Goal: Obtain resource: Obtain resource

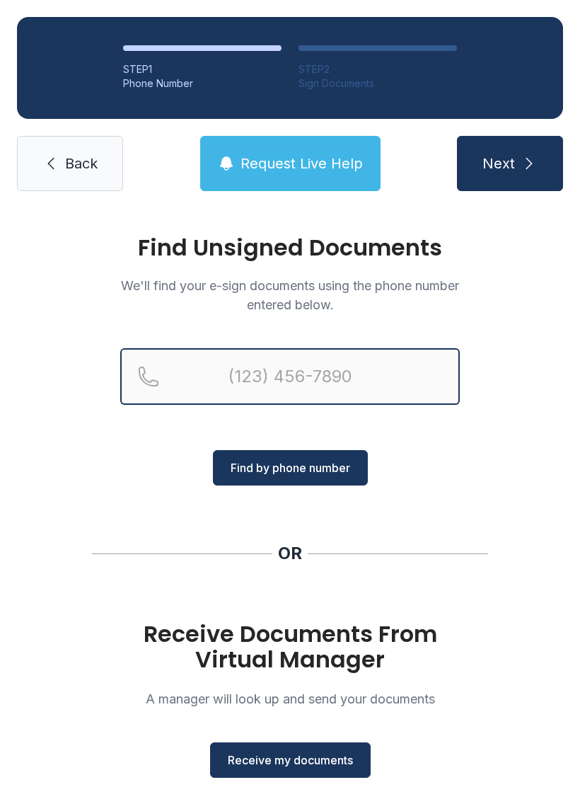
click at [301, 366] on input "Reservation phone number" at bounding box center [290, 376] width 340 height 57
type input "(262)"
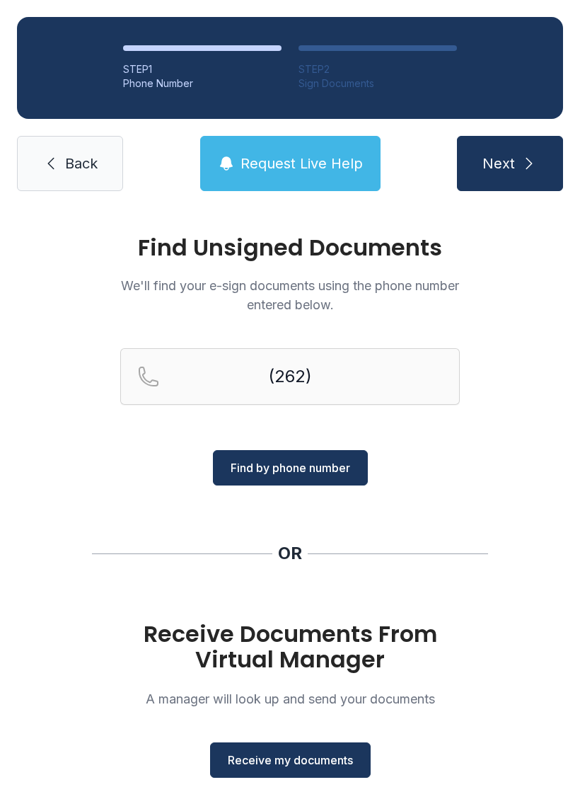
click at [519, 429] on div "Find Unsigned Documents We'll find your e-sign documents using the phone number…" at bounding box center [290, 521] width 580 height 626
click at [318, 764] on span "Receive my documents" at bounding box center [290, 759] width 125 height 17
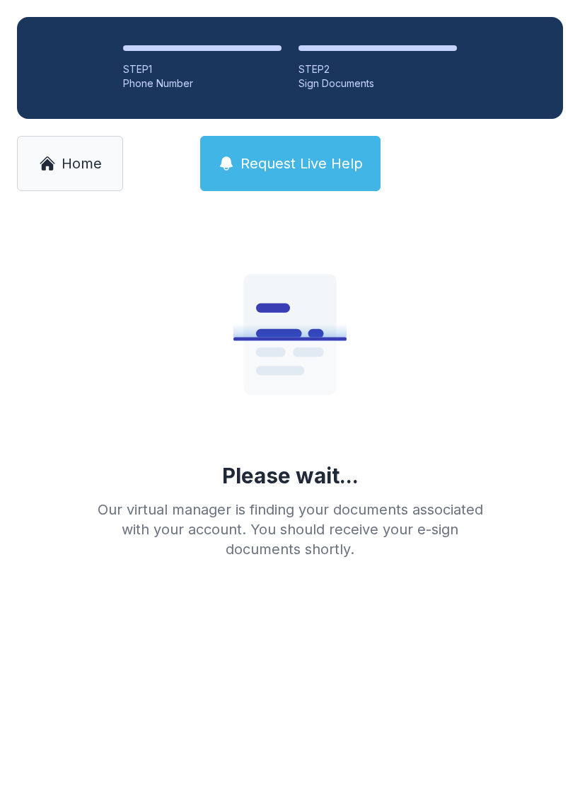
click at [71, 166] on span "Home" at bounding box center [82, 164] width 40 height 20
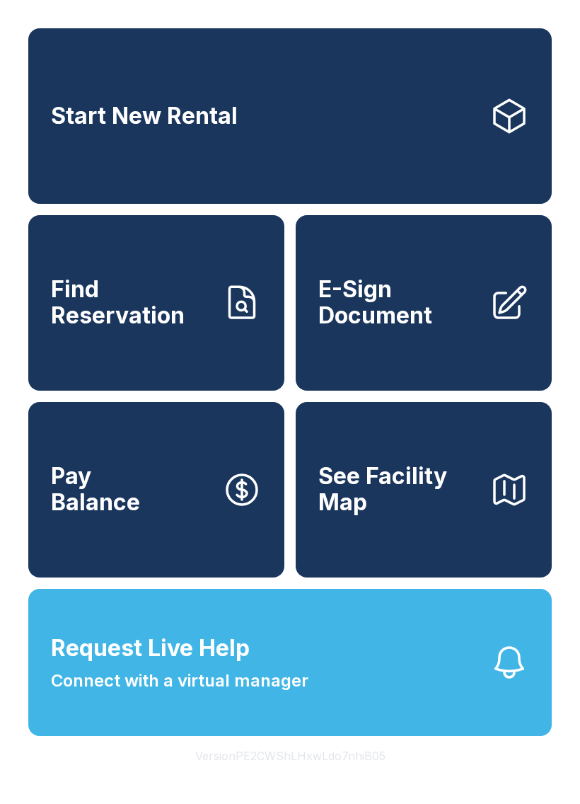
click at [442, 324] on span "E-Sign Document" at bounding box center [398, 303] width 160 height 52
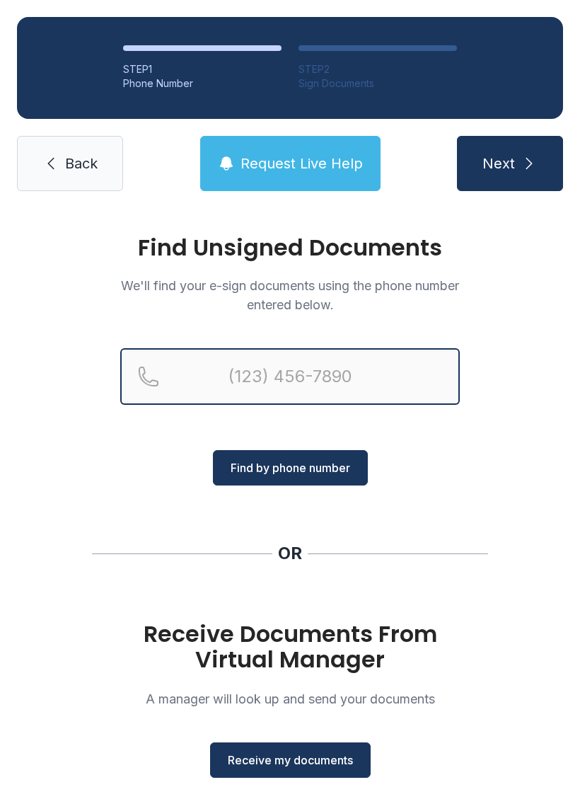
click at [292, 379] on input "Reservation phone number" at bounding box center [290, 376] width 340 height 57
type input "[PHONE_NUMBER]"
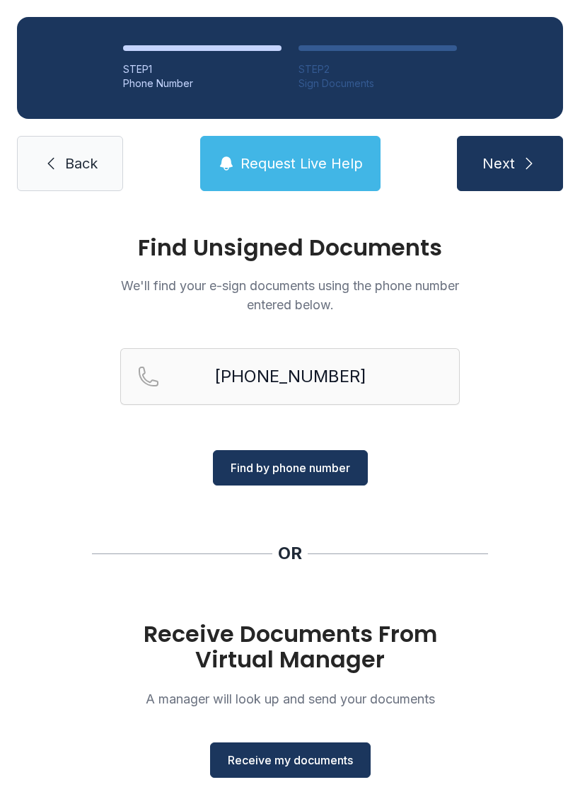
click at [337, 471] on span "Find by phone number" at bounding box center [291, 467] width 120 height 17
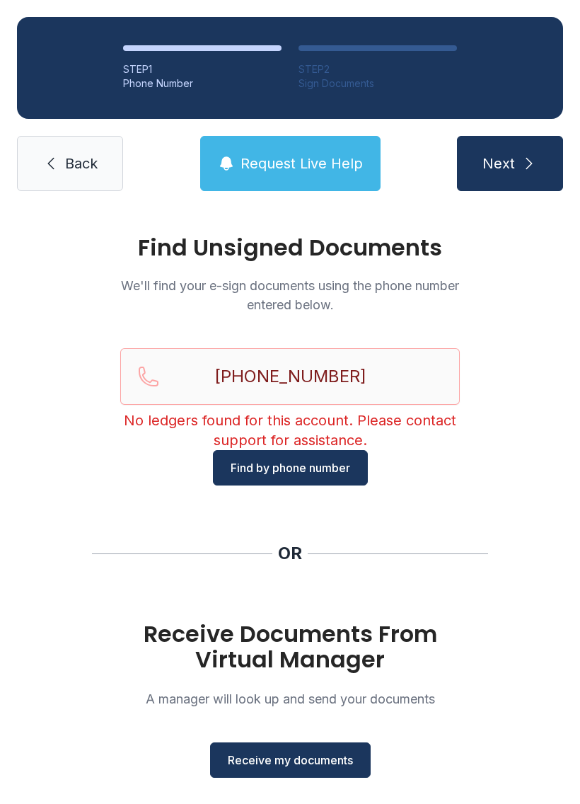
click at [304, 751] on button "Receive my documents" at bounding box center [290, 759] width 161 height 35
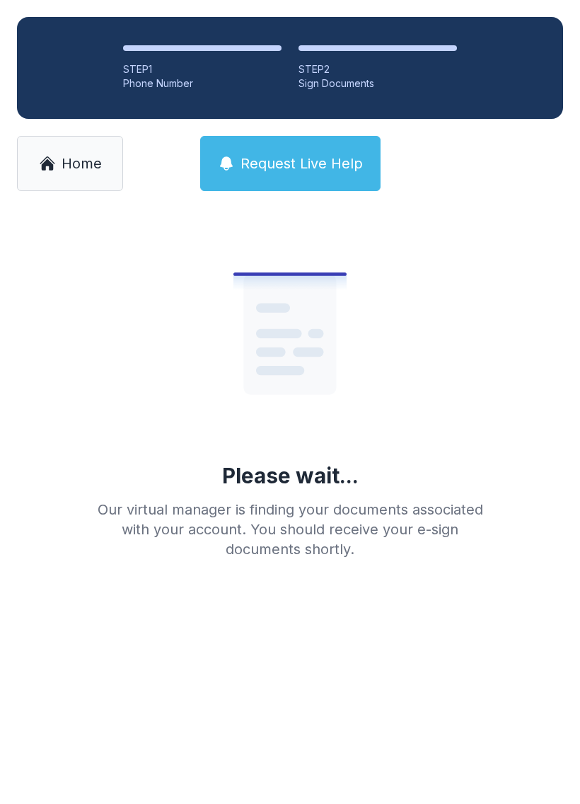
click at [81, 154] on span "Home" at bounding box center [82, 164] width 40 height 20
